Goal: Transaction & Acquisition: Purchase product/service

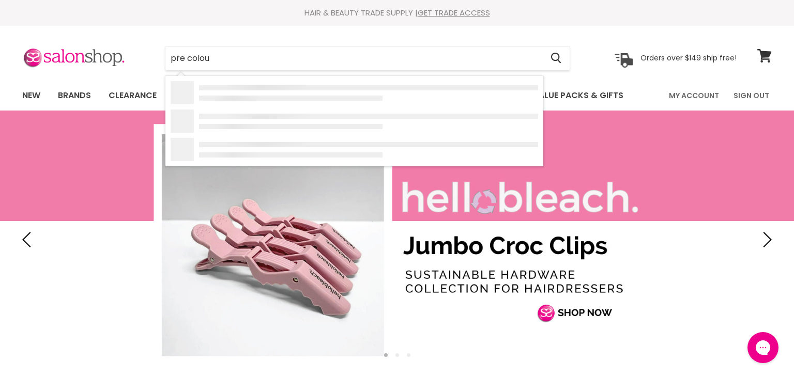
type input "pre colour"
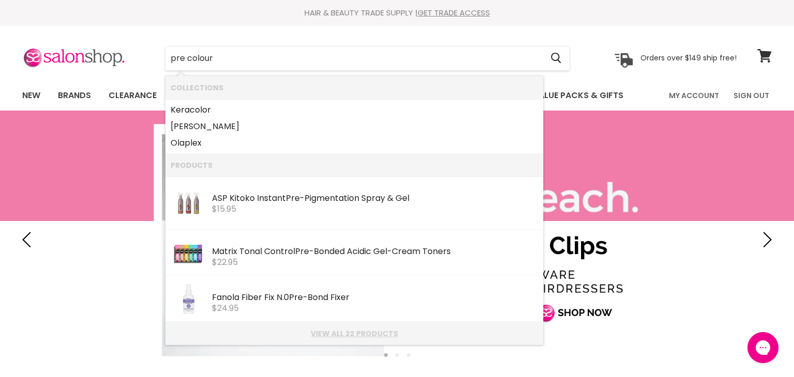
click at [335, 336] on link "View all 22 products" at bounding box center [355, 334] width 368 height 8
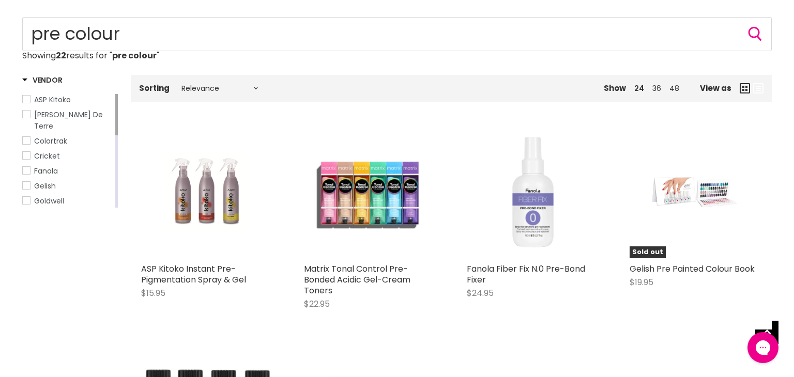
scroll to position [105, 0]
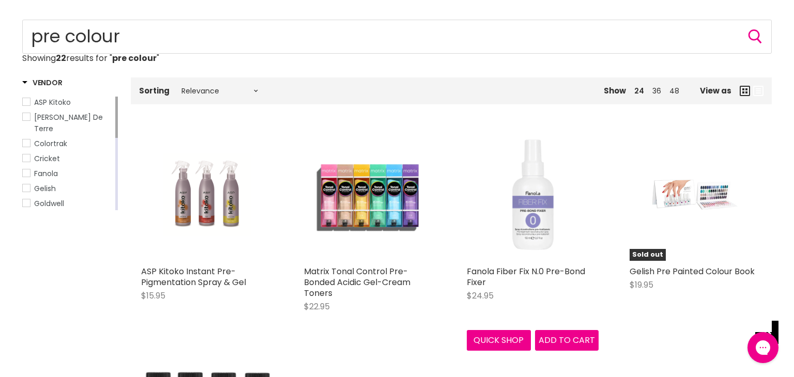
click at [536, 223] on img "Main content" at bounding box center [533, 195] width 132 height 132
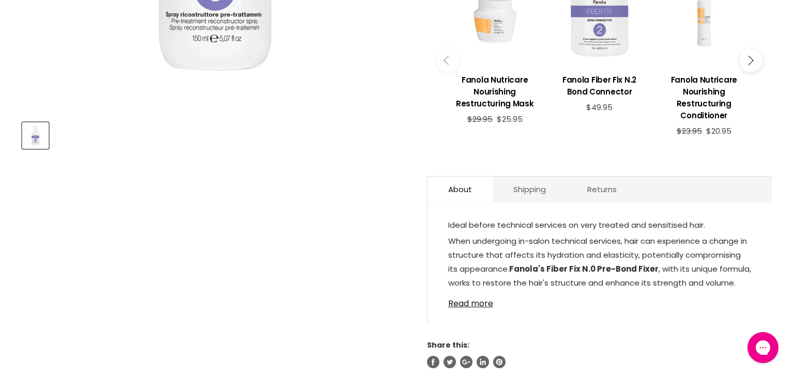
scroll to position [401, 0]
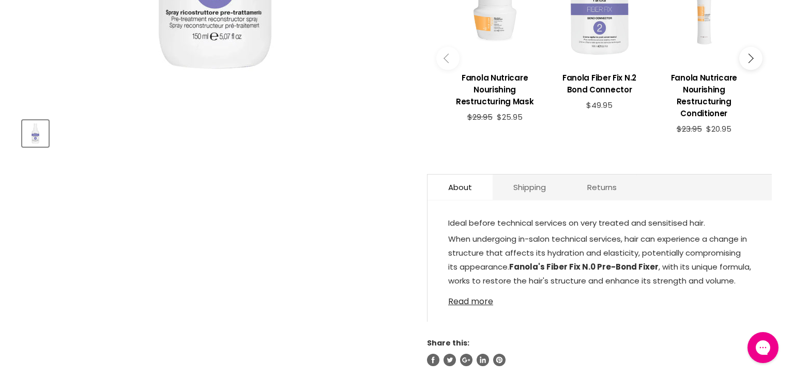
click at [479, 304] on link "Read more" at bounding box center [599, 299] width 303 height 16
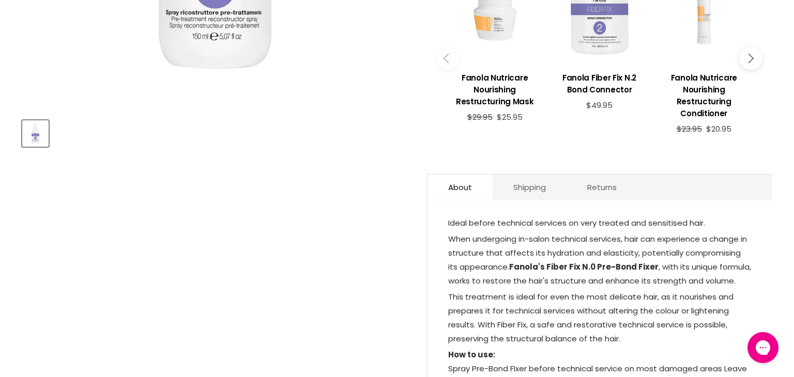
click at [490, 315] on span "This treatment is ideal for even the most delicate hair, as it nourishes and pr…" at bounding box center [590, 318] width 285 height 53
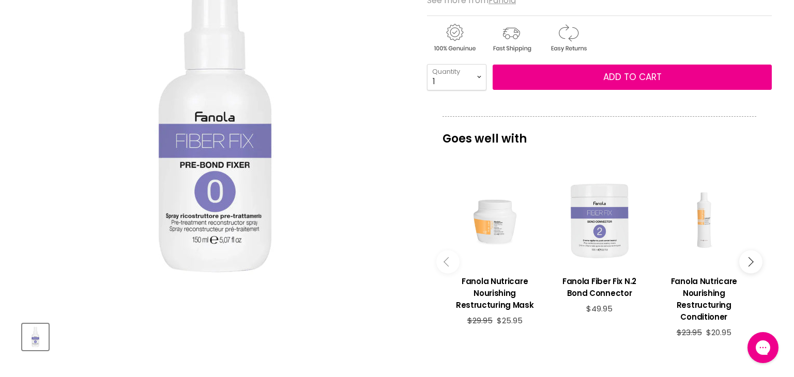
scroll to position [59, 0]
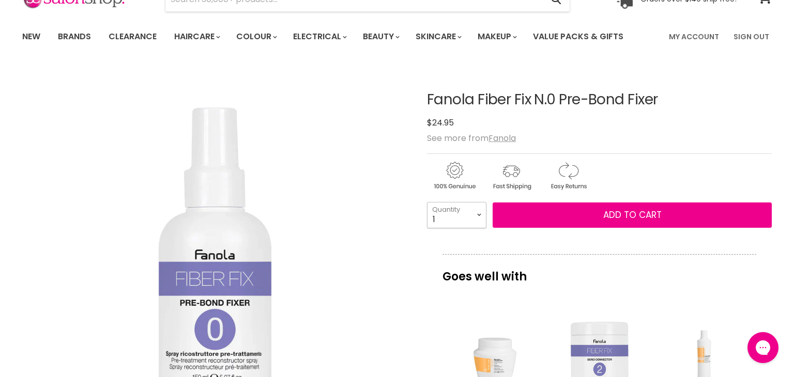
click at [479, 215] on select "1 2 3 4 5 6 7 8 9 10+" at bounding box center [456, 215] width 59 height 26
select select "2"
click at [427, 202] on select "1 2 3 4 5 6 7 8 9 10+" at bounding box center [456, 215] width 59 height 26
type input "2"
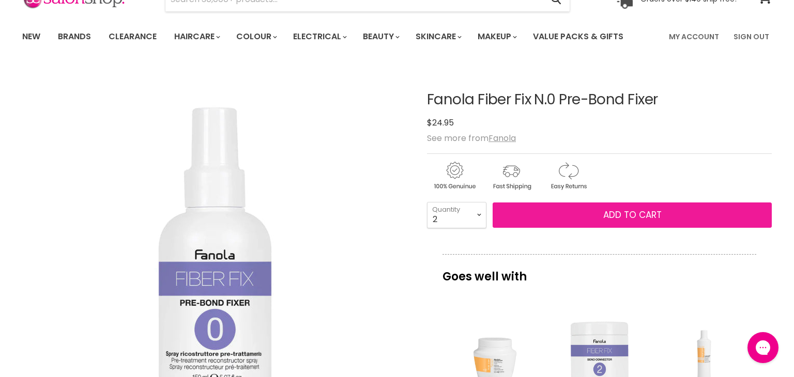
click at [661, 213] on button "Add to cart" at bounding box center [632, 216] width 279 height 26
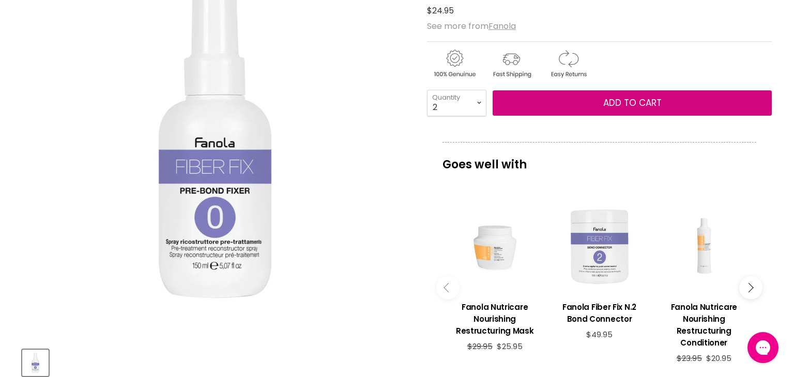
scroll to position [179, 0]
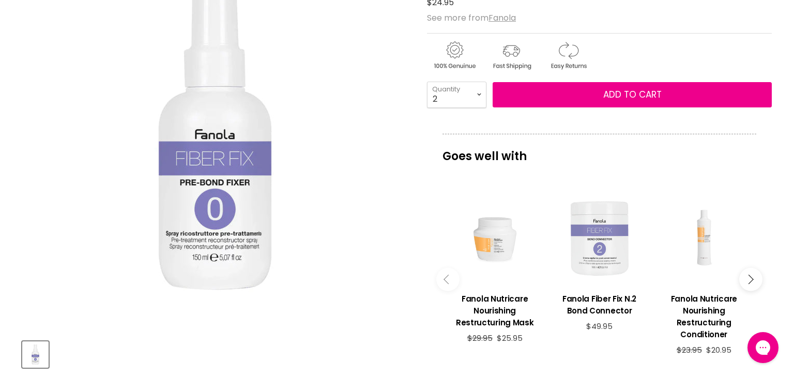
click at [614, 230] on div "Main content" at bounding box center [599, 238] width 94 height 94
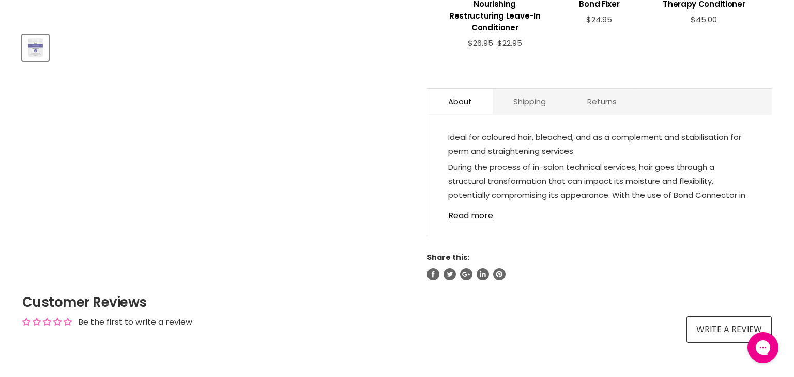
scroll to position [491, 0]
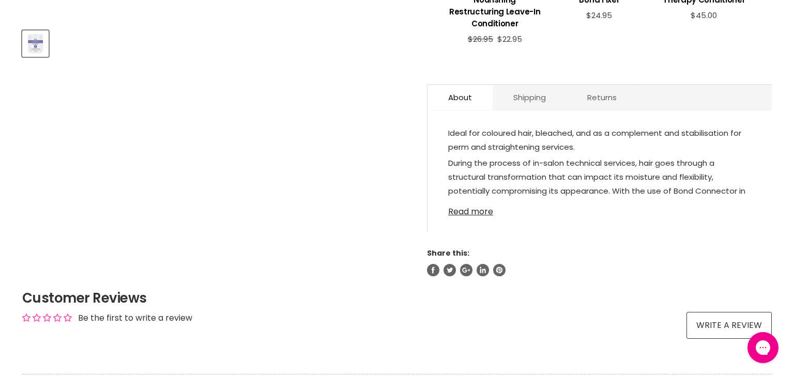
click at [473, 212] on link "Read more" at bounding box center [599, 209] width 303 height 16
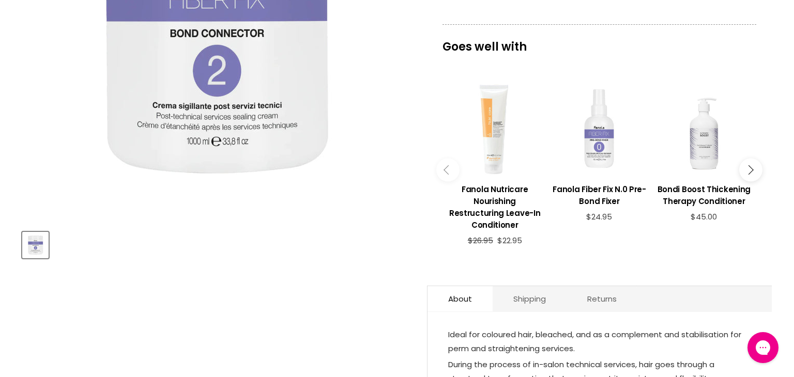
scroll to position [280, 0]
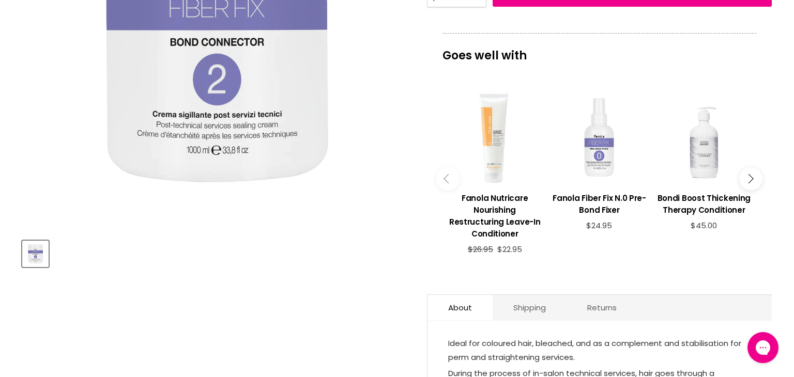
click at [753, 179] on button "Main content" at bounding box center [750, 178] width 23 height 23
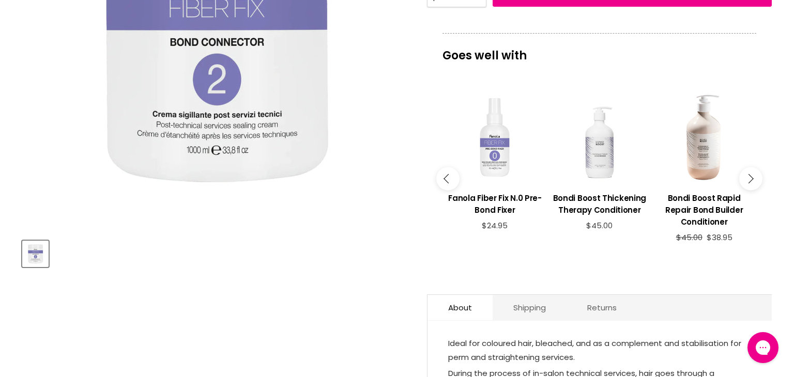
click at [753, 179] on button "Main content" at bounding box center [750, 178] width 23 height 23
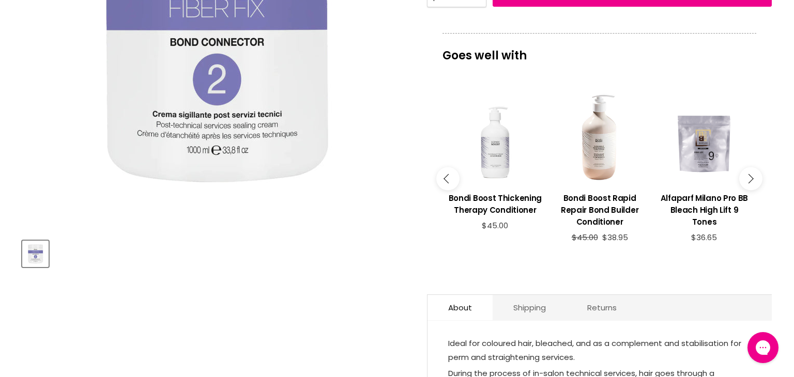
click at [753, 179] on button "Main content" at bounding box center [750, 178] width 23 height 23
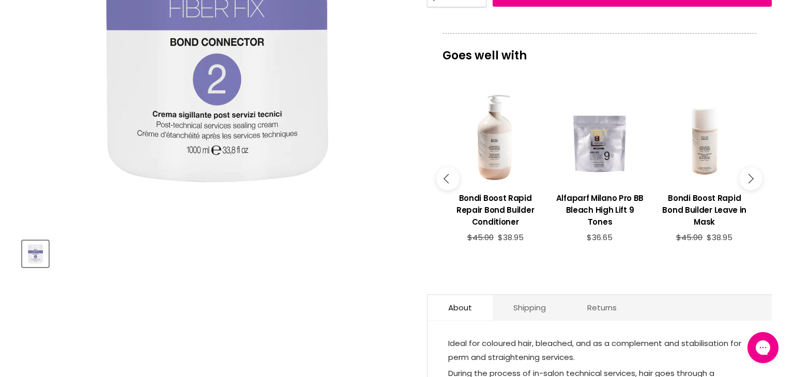
click at [753, 179] on button "Main content" at bounding box center [750, 178] width 23 height 23
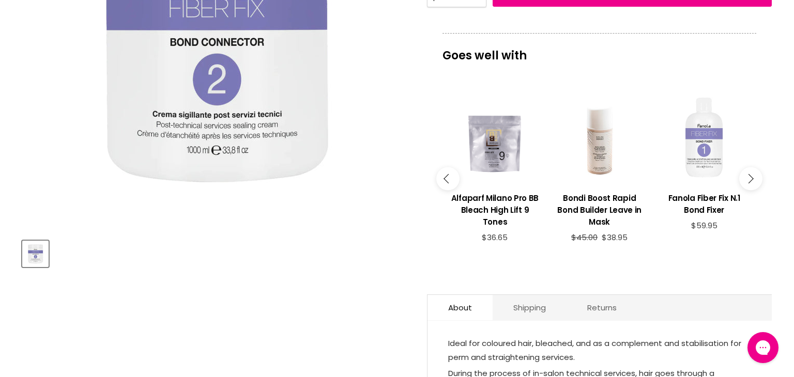
click at [707, 146] on div "Main content" at bounding box center [704, 137] width 94 height 94
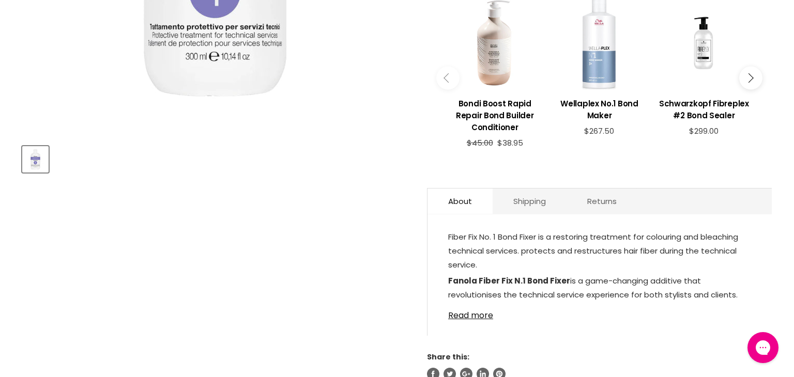
scroll to position [388, 0]
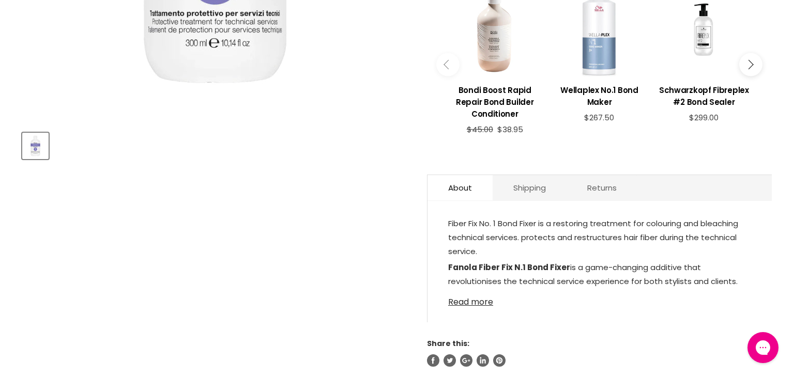
click at [472, 303] on link "Read more" at bounding box center [599, 300] width 303 height 16
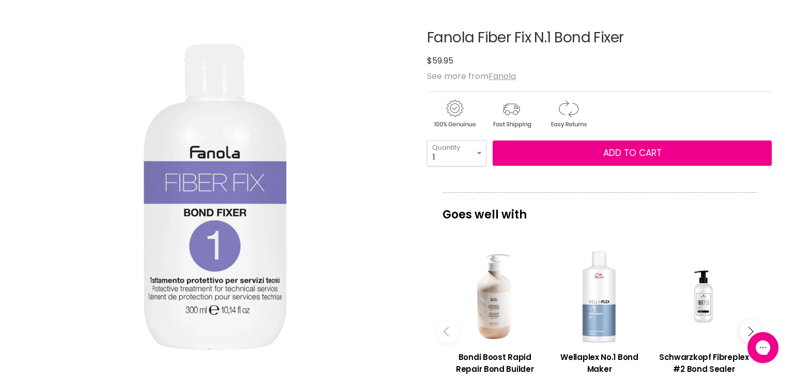
scroll to position [119, 0]
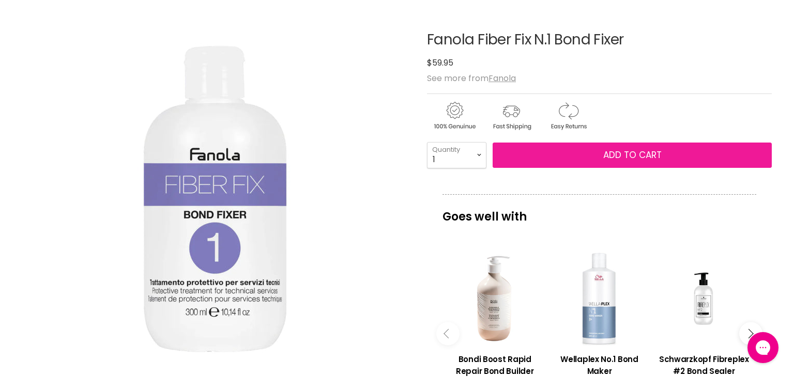
click at [632, 155] on span "Add to cart" at bounding box center [632, 155] width 58 height 12
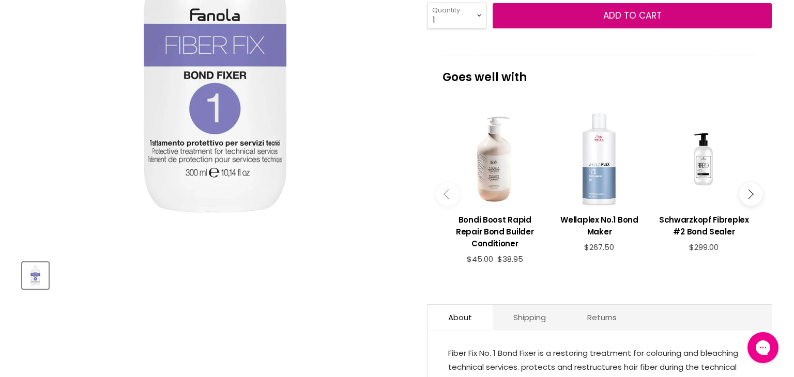
scroll to position [263, 0]
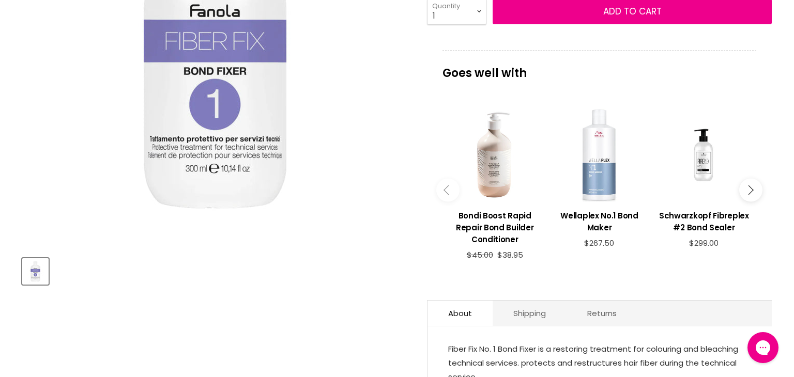
click at [754, 189] on button "Main content" at bounding box center [750, 190] width 23 height 23
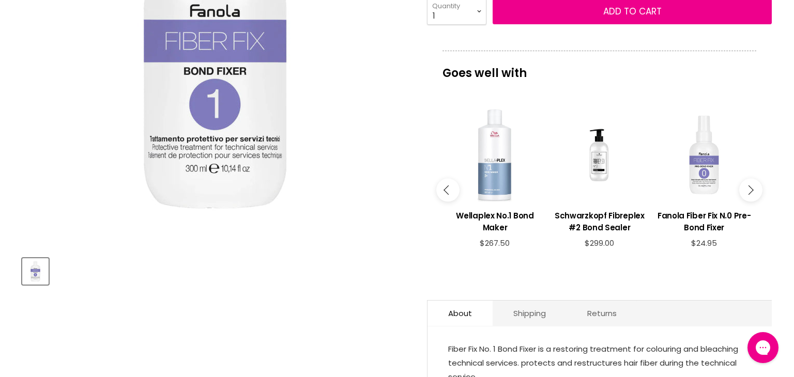
click at [754, 189] on button "Main content" at bounding box center [750, 190] width 23 height 23
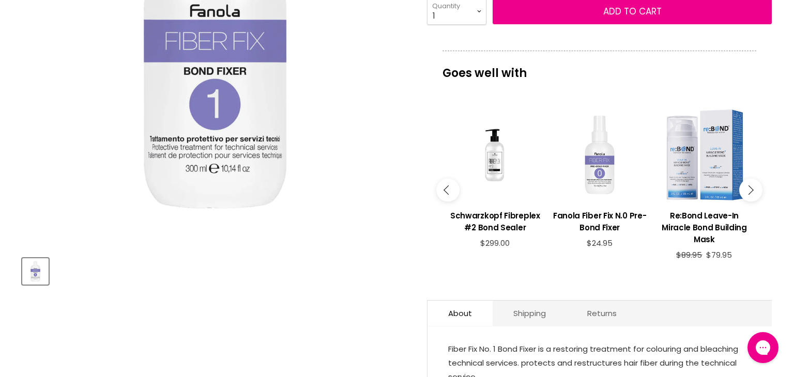
click at [754, 189] on button "Main content" at bounding box center [750, 190] width 23 height 23
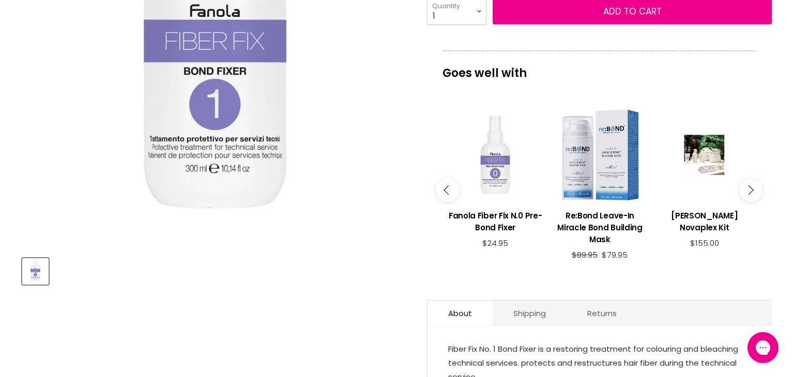
click at [754, 189] on button "Main content" at bounding box center [750, 190] width 23 height 23
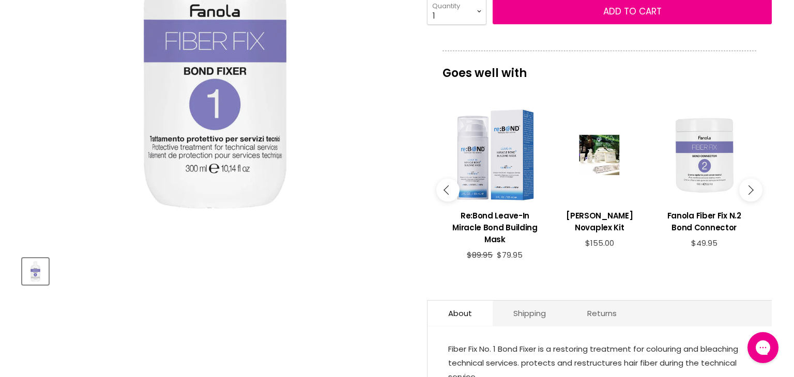
click at [754, 189] on button "Main content" at bounding box center [750, 190] width 23 height 23
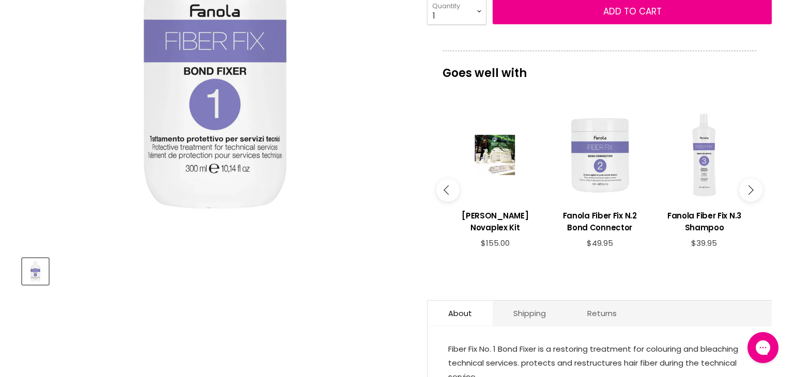
click at [754, 189] on button "Main content" at bounding box center [750, 190] width 23 height 23
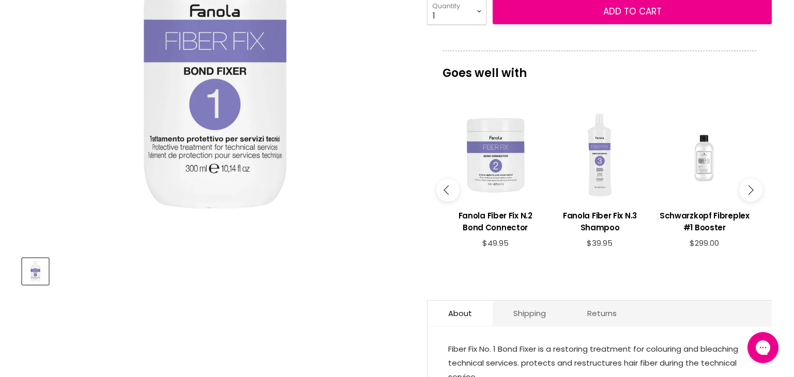
click at [754, 189] on button "Main content" at bounding box center [750, 190] width 23 height 23
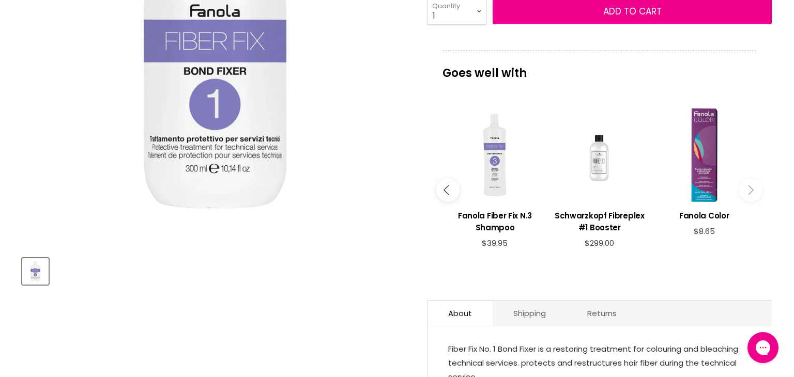
click at [754, 189] on button "Main content" at bounding box center [750, 190] width 23 height 23
click at [442, 189] on button "Main content" at bounding box center [447, 190] width 23 height 23
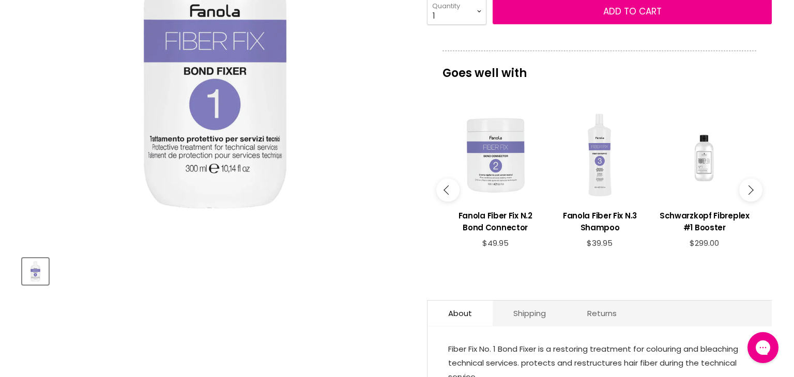
click at [442, 189] on button "Main content" at bounding box center [447, 190] width 23 height 23
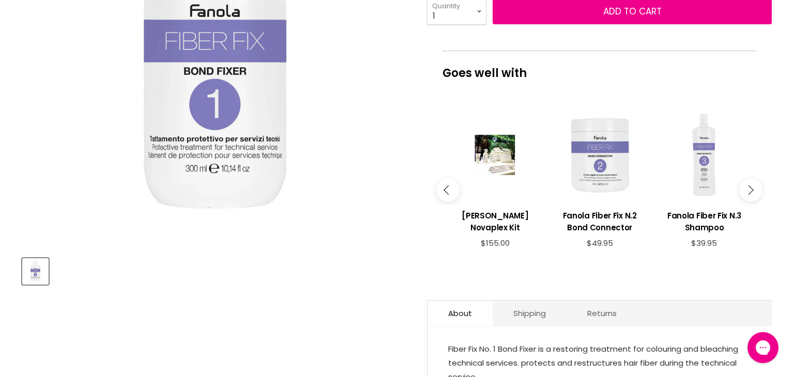
click at [442, 189] on button "Main content" at bounding box center [447, 190] width 23 height 23
